Goal: Check status: Check status

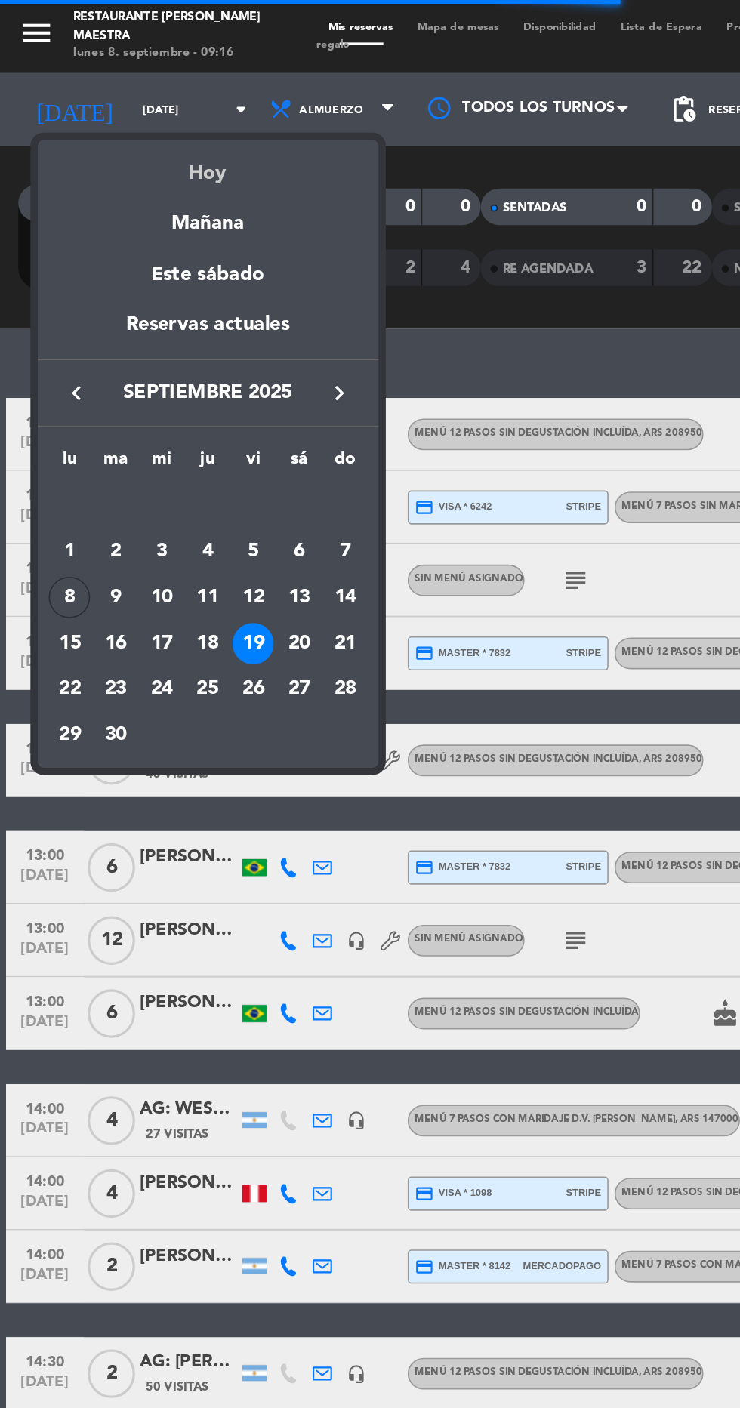
click at [150, 110] on div "Hoy" at bounding box center [128, 102] width 211 height 31
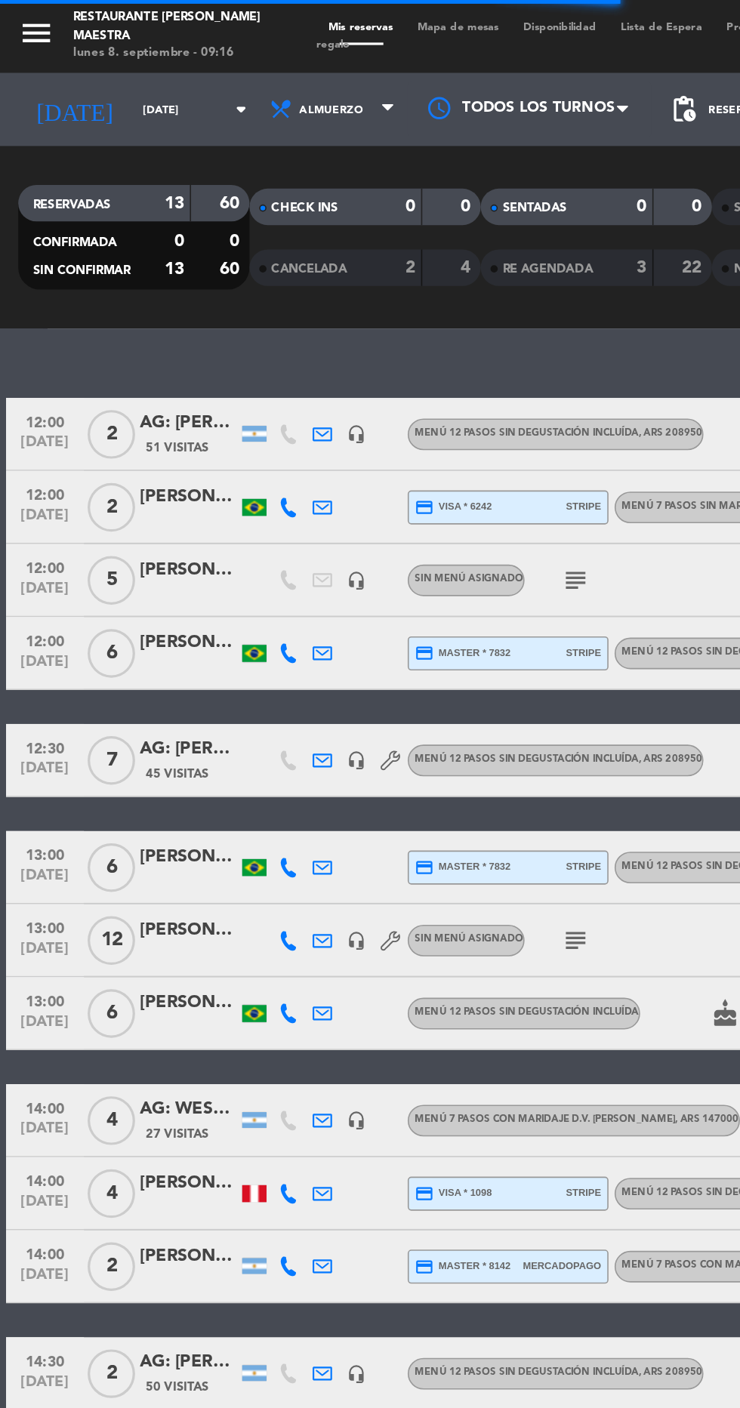
type input "[DATE]"
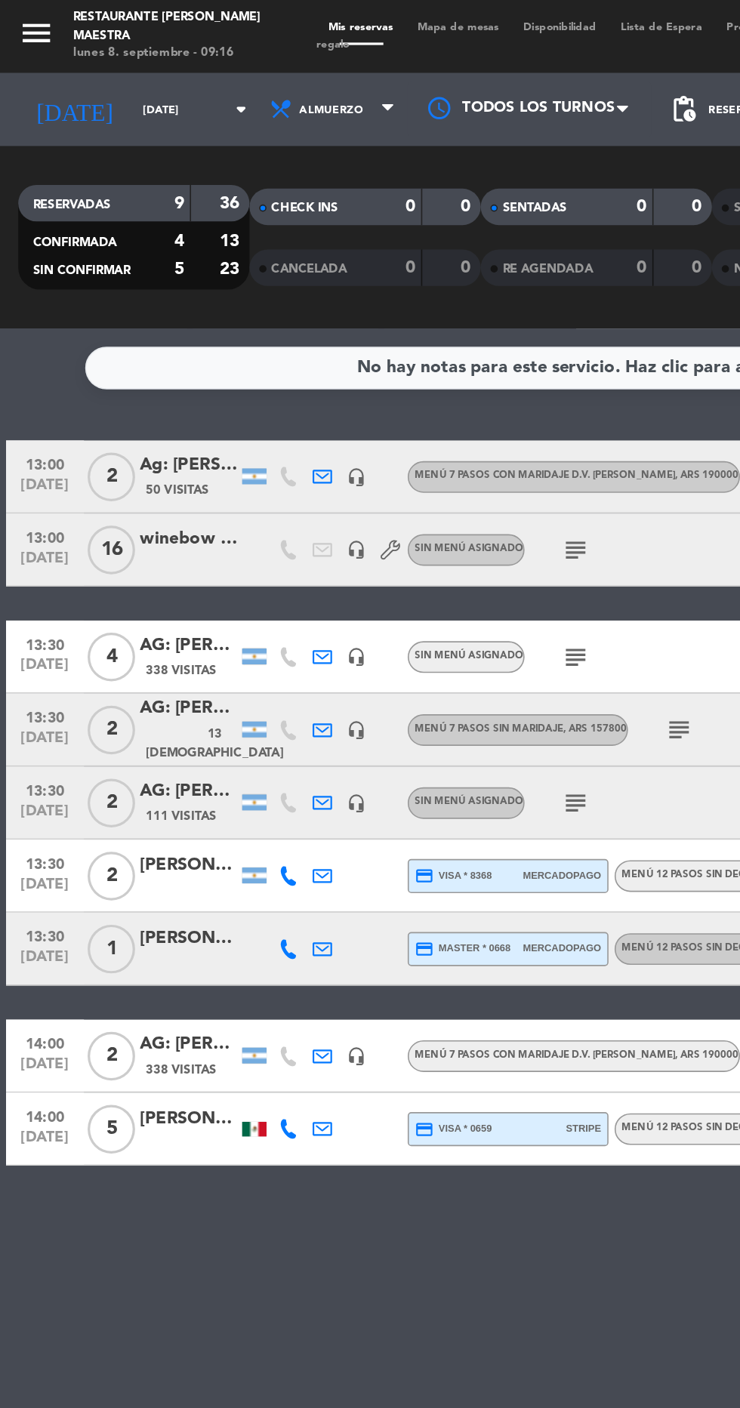
click at [360, 348] on icon "subject" at bounding box center [357, 341] width 18 height 18
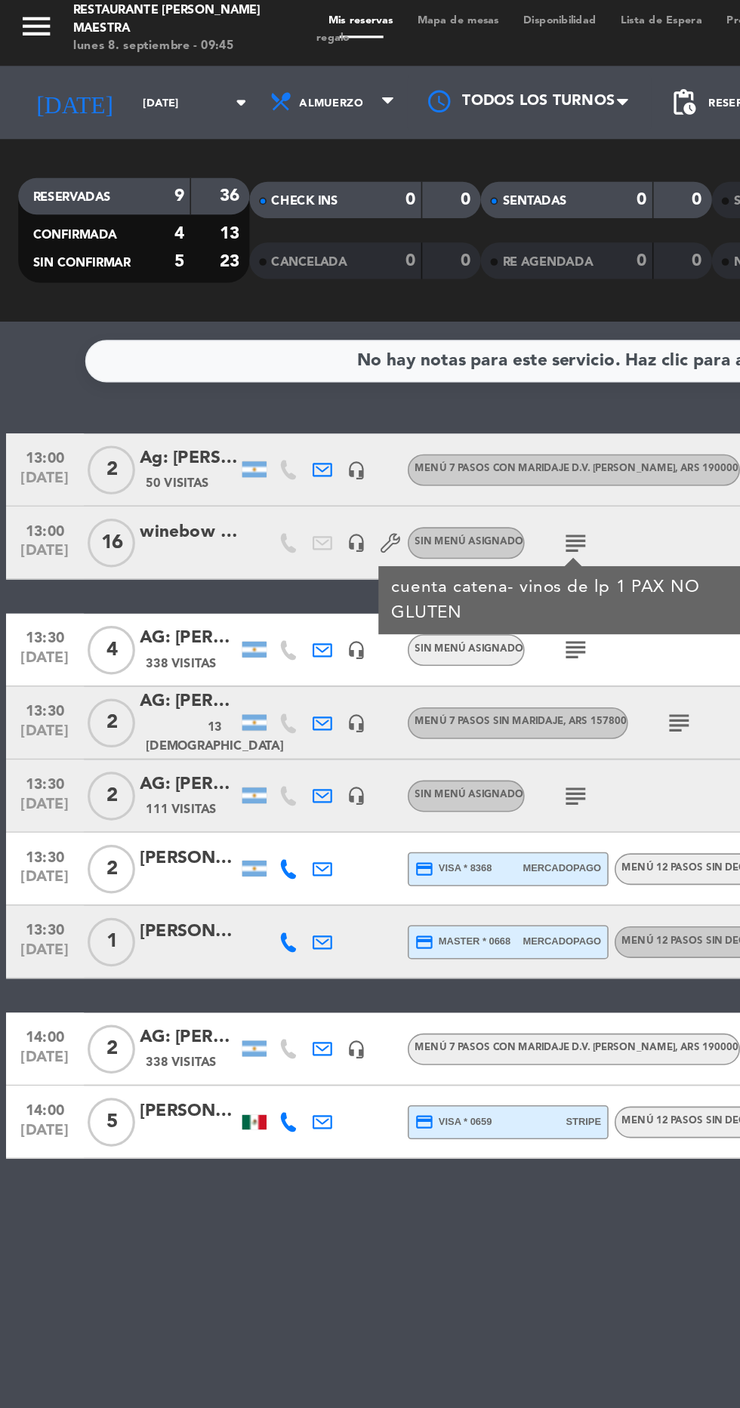
click at [353, 505] on icon "subject" at bounding box center [357, 498] width 18 height 18
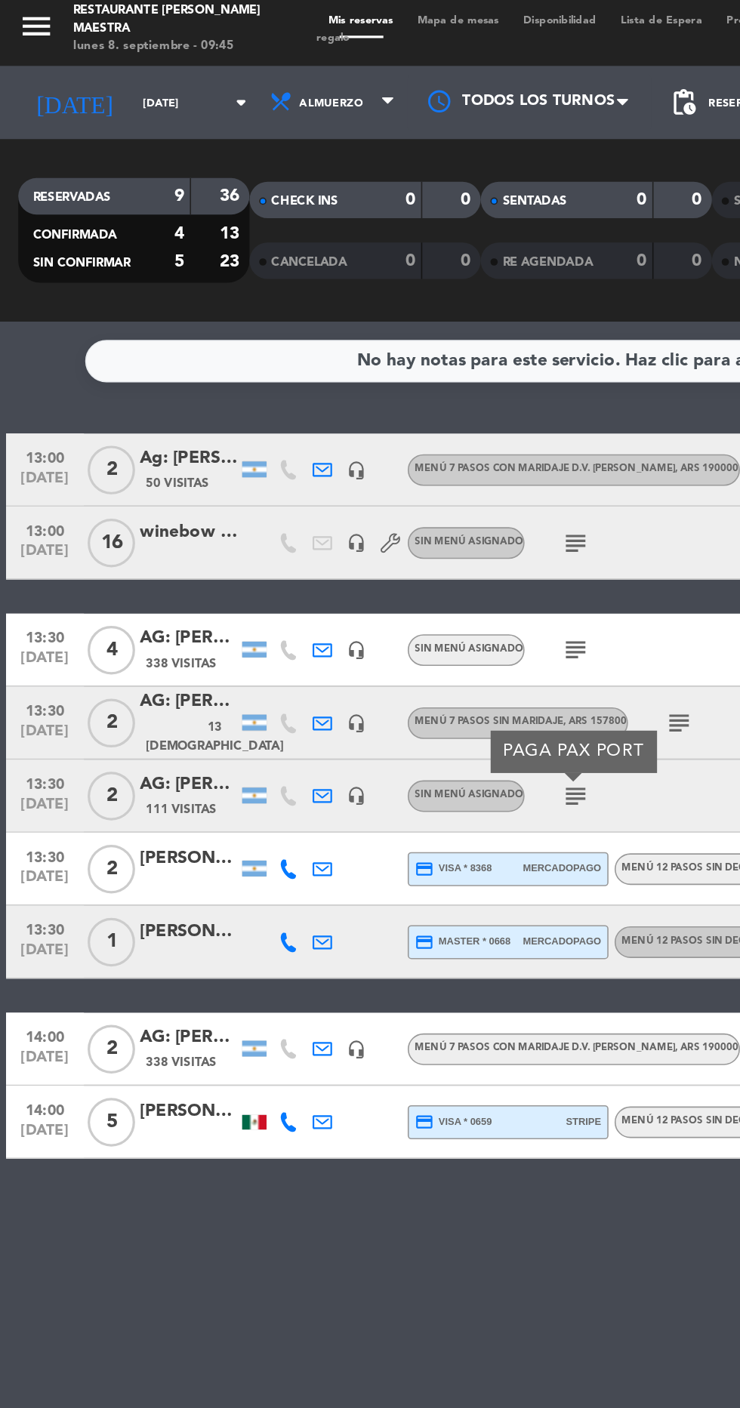
click at [421, 457] on icon "subject" at bounding box center [421, 453] width 18 height 18
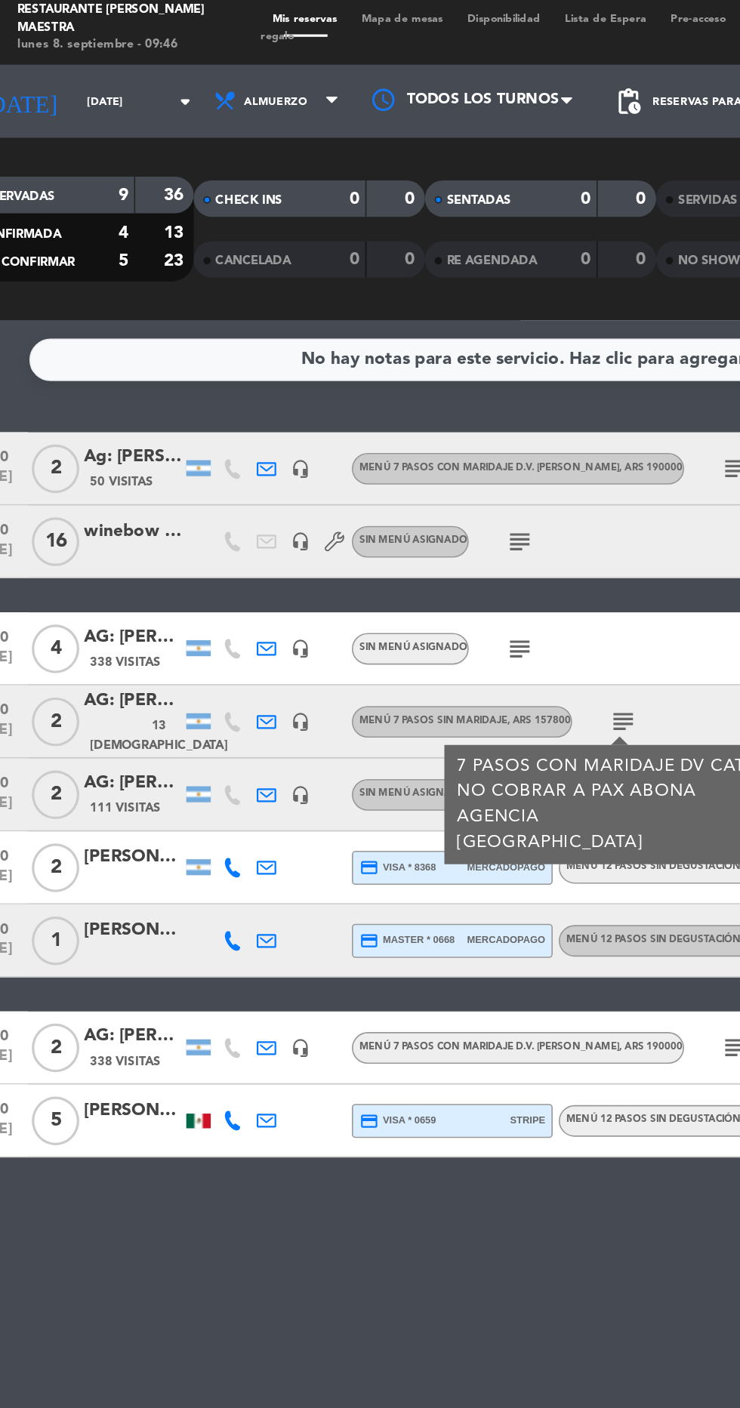
click at [108, 539] on div "[PERSON_NAME]" at bounding box center [117, 537] width 60 height 17
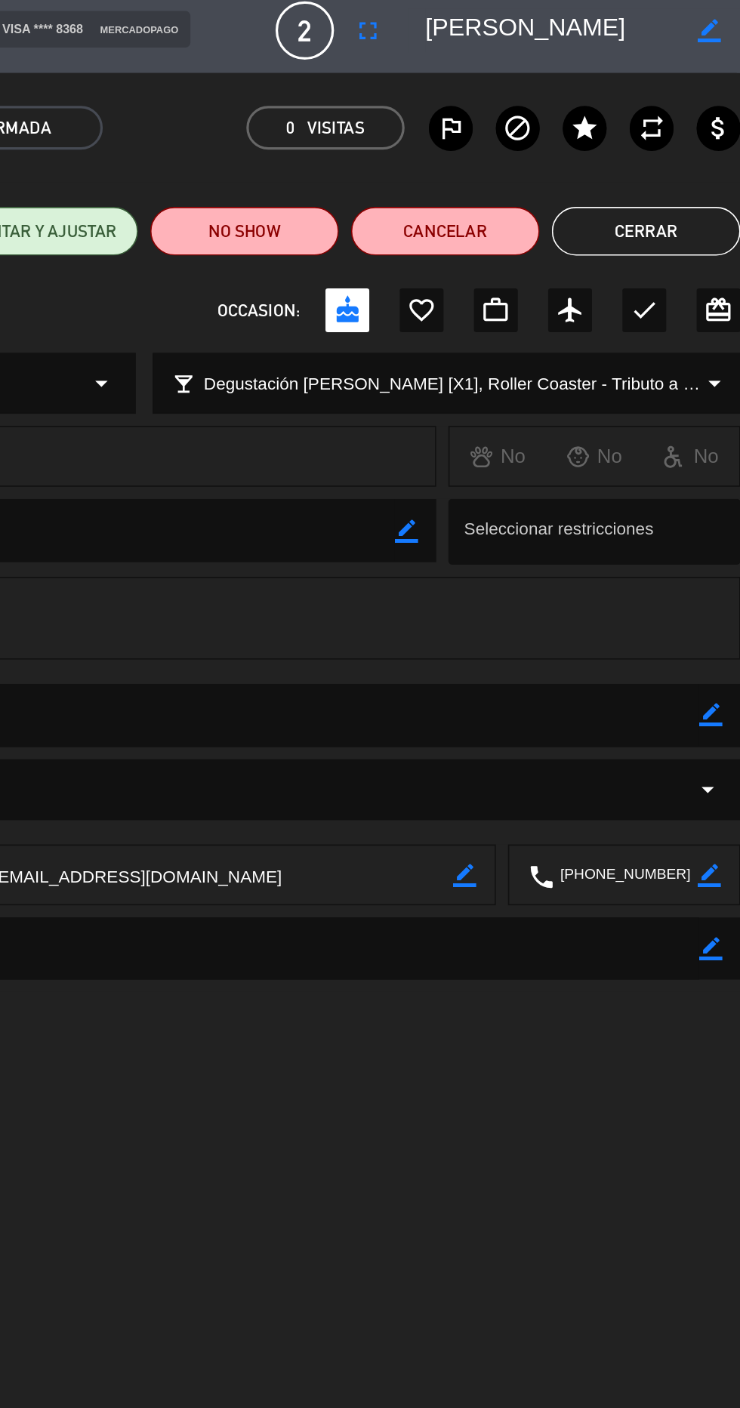
click at [704, 148] on button "Cerrar" at bounding box center [681, 151] width 117 height 30
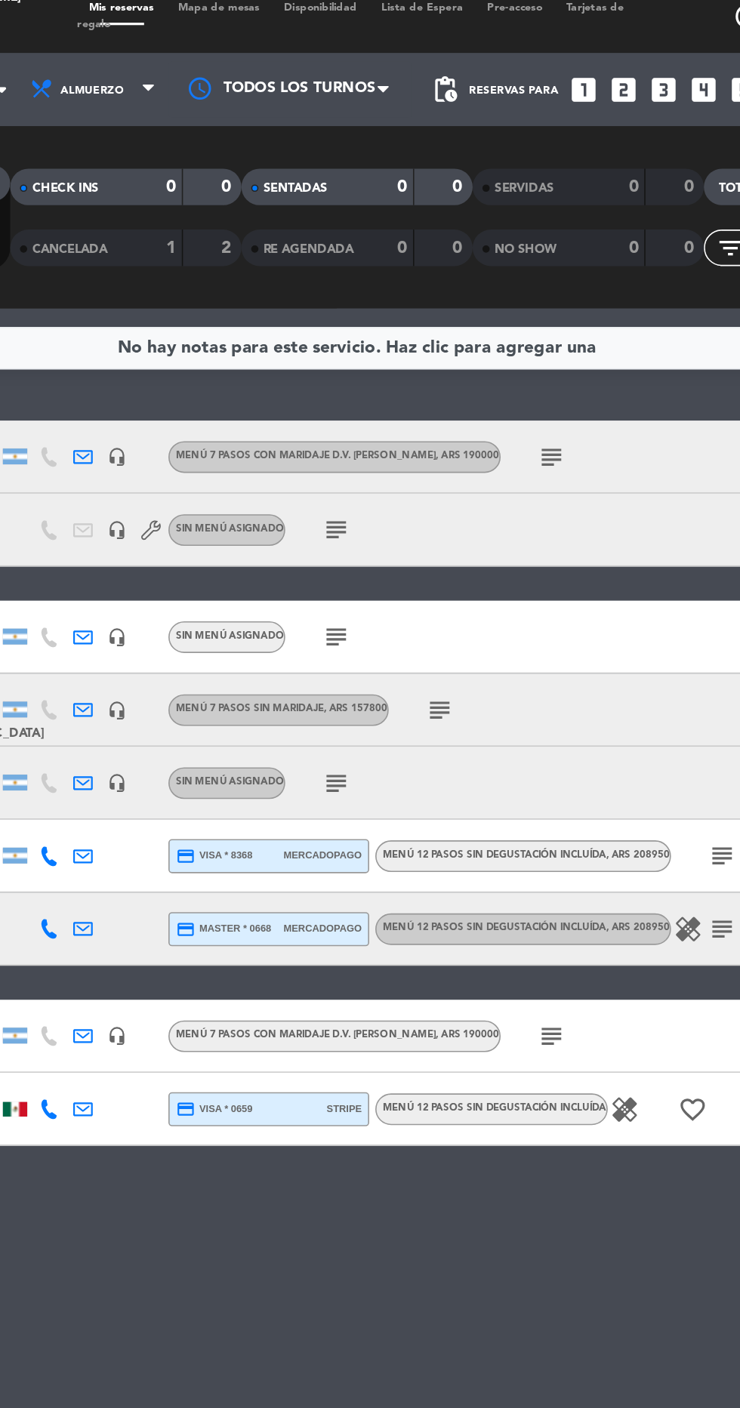
click at [594, 535] on icon "subject" at bounding box center [596, 544] width 18 height 18
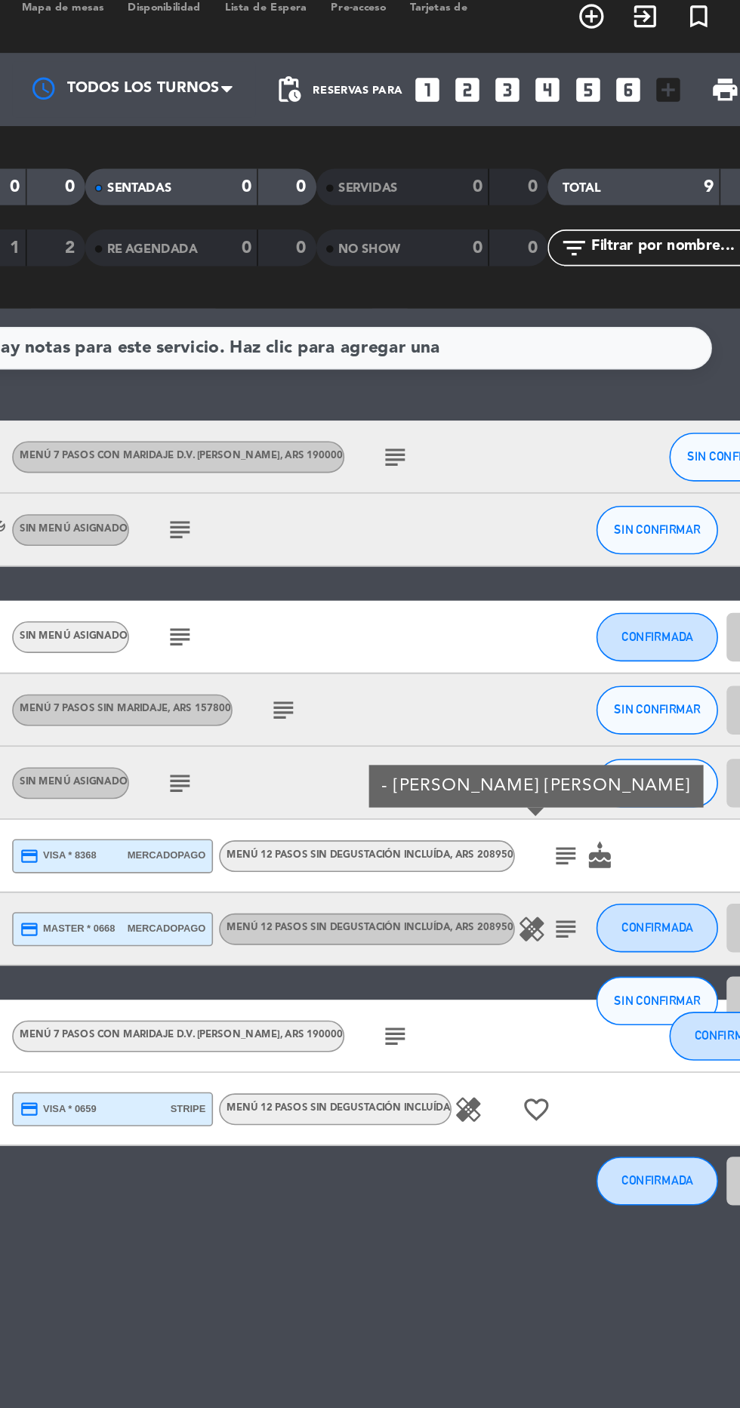
click at [477, 539] on div "Menú 12 pasos sin degustación incluída , ARS 208950" at bounding box center [475, 543] width 178 height 10
